Goal: Navigation & Orientation: Find specific page/section

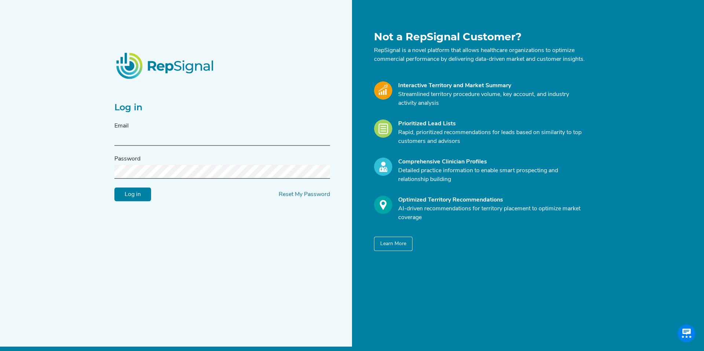
type input "[EMAIL_ADDRESS][DOMAIN_NAME]"
click at [134, 200] on input "Log in" at bounding box center [132, 195] width 37 height 14
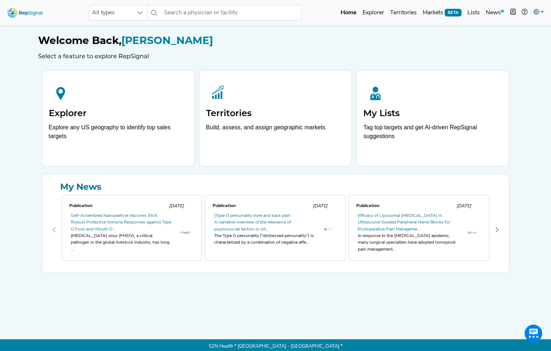
click at [538, 17] on link at bounding box center [538, 12] width 16 height 15
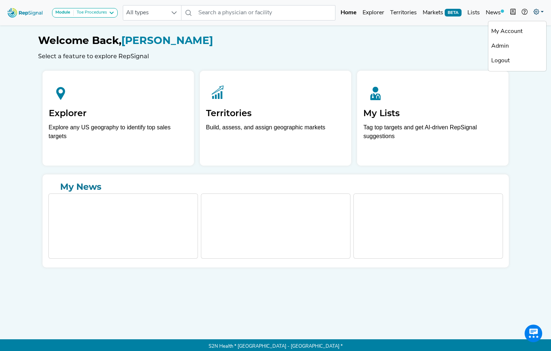
click at [536, 15] on link at bounding box center [538, 12] width 16 height 15
click at [503, 48] on link "Admin" at bounding box center [517, 46] width 58 height 15
